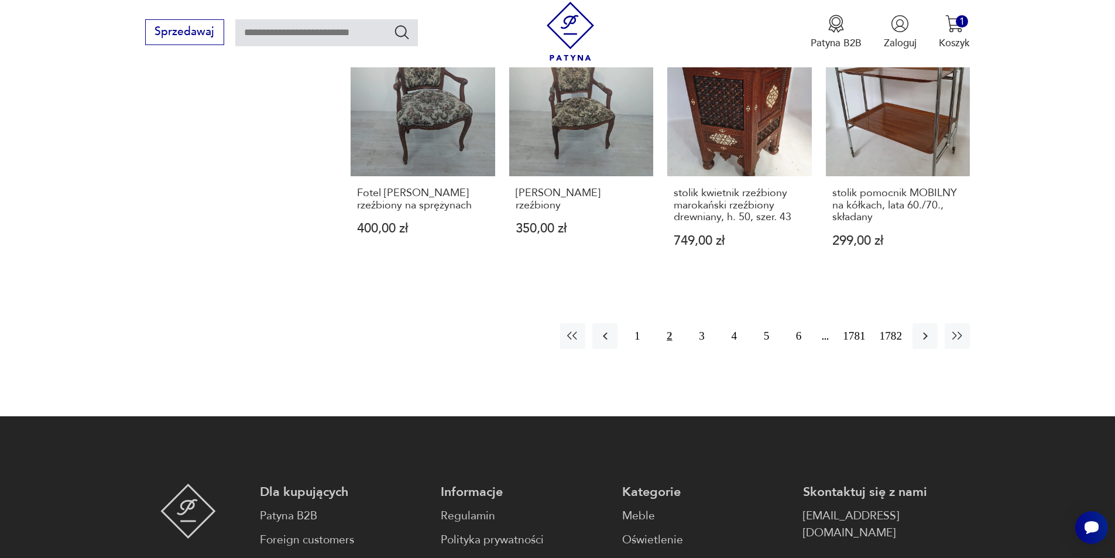
scroll to position [1236, 0]
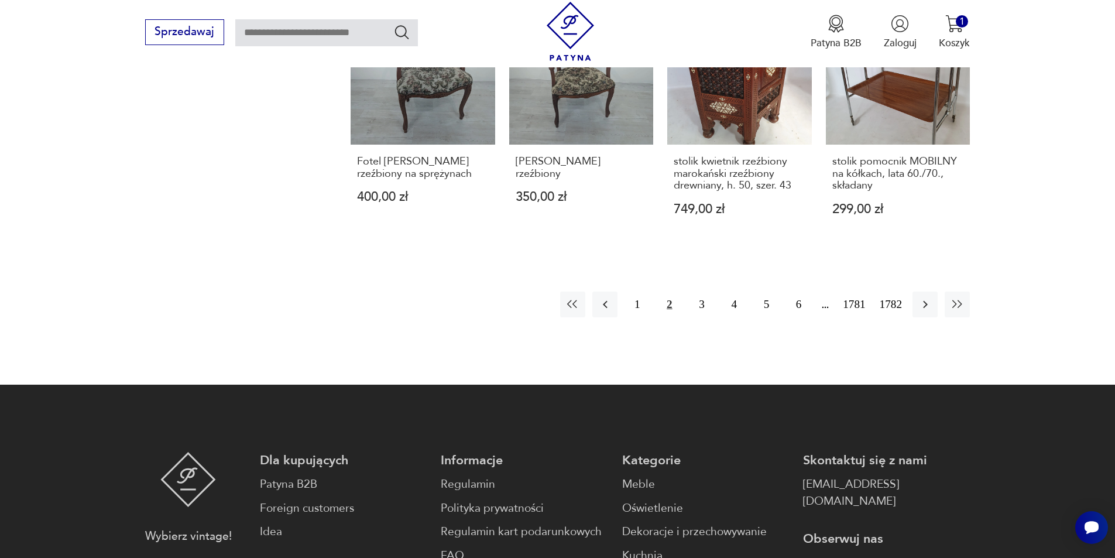
click at [669, 304] on button "2" at bounding box center [669, 304] width 25 height 25
click at [635, 305] on button "1" at bounding box center [637, 304] width 25 height 25
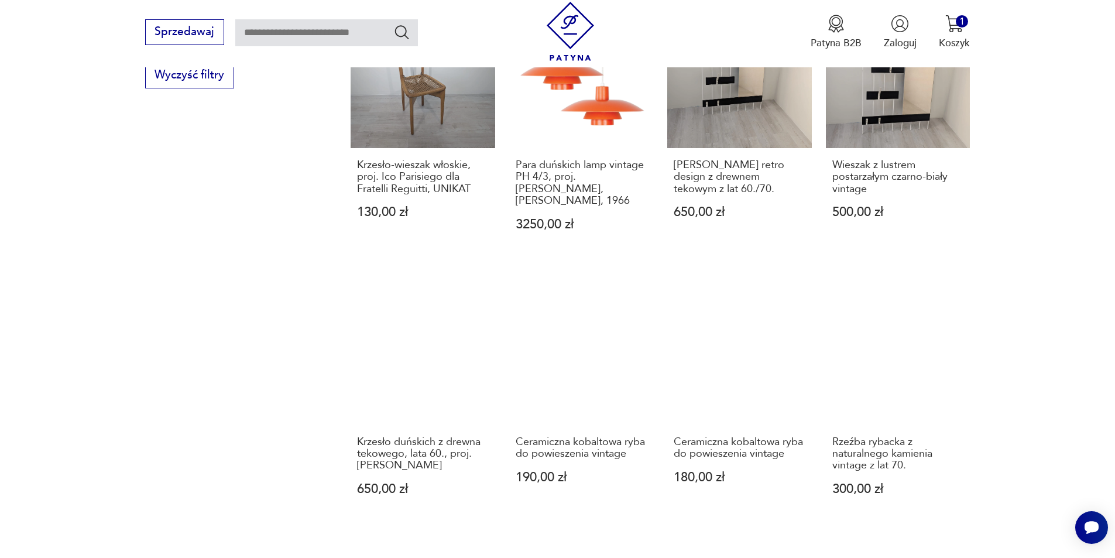
scroll to position [971, 0]
